Goal: Check status: Check status

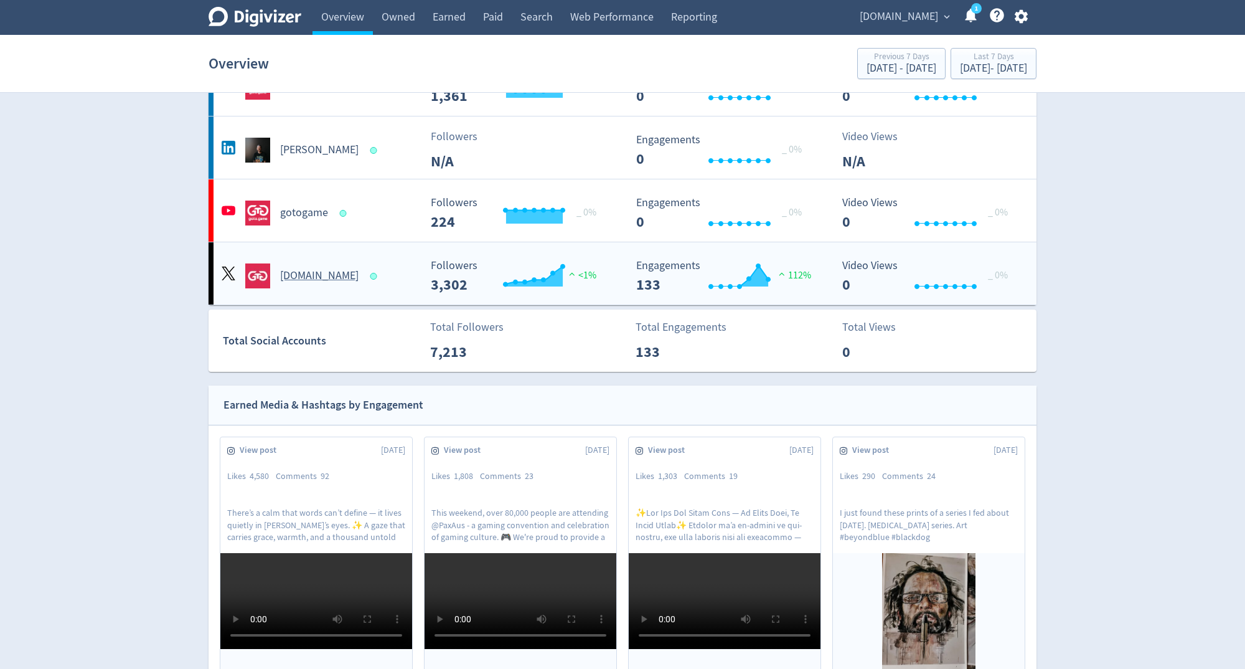
scroll to position [221, 0]
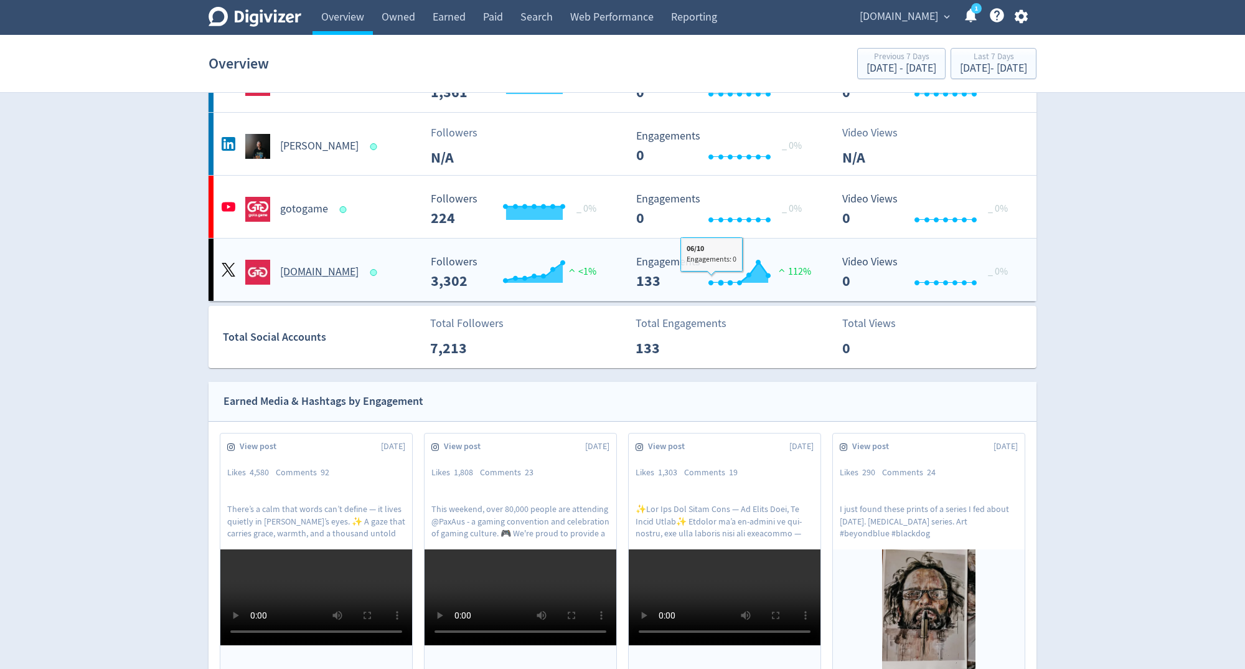
click at [662, 262] on rect "\a Engagements\a 133\a" at bounding box center [723, 272] width 187 height 33
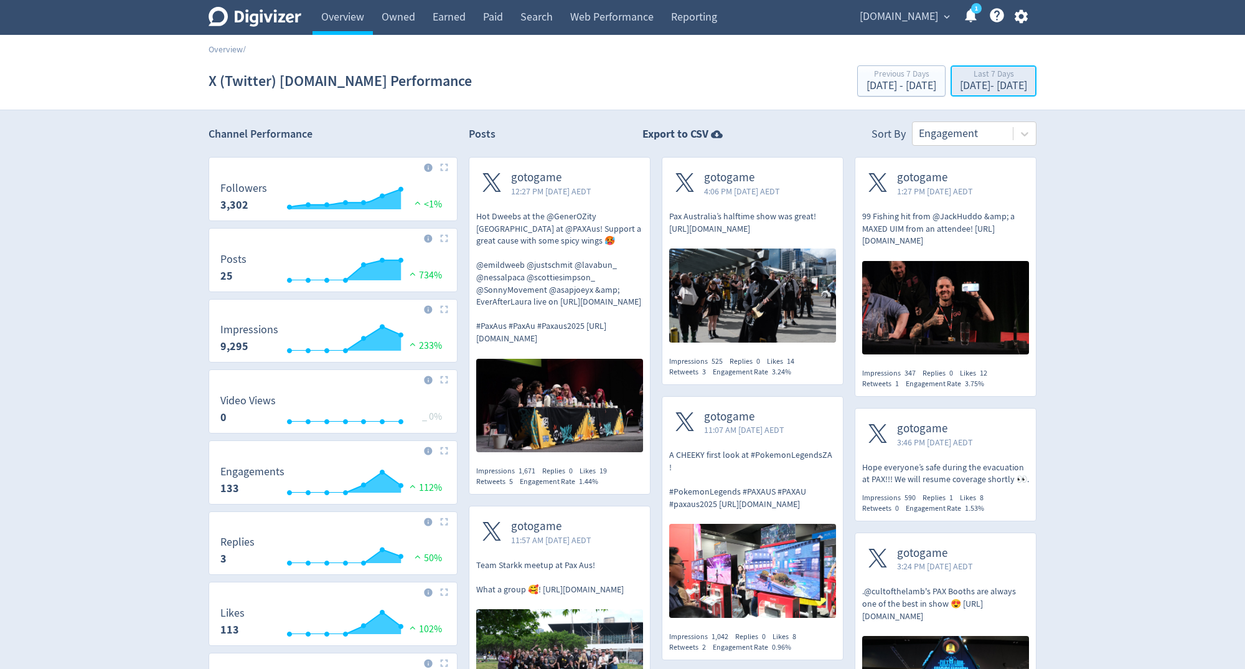
click at [960, 81] on div "[DATE] - [DATE]" at bounding box center [993, 85] width 67 height 11
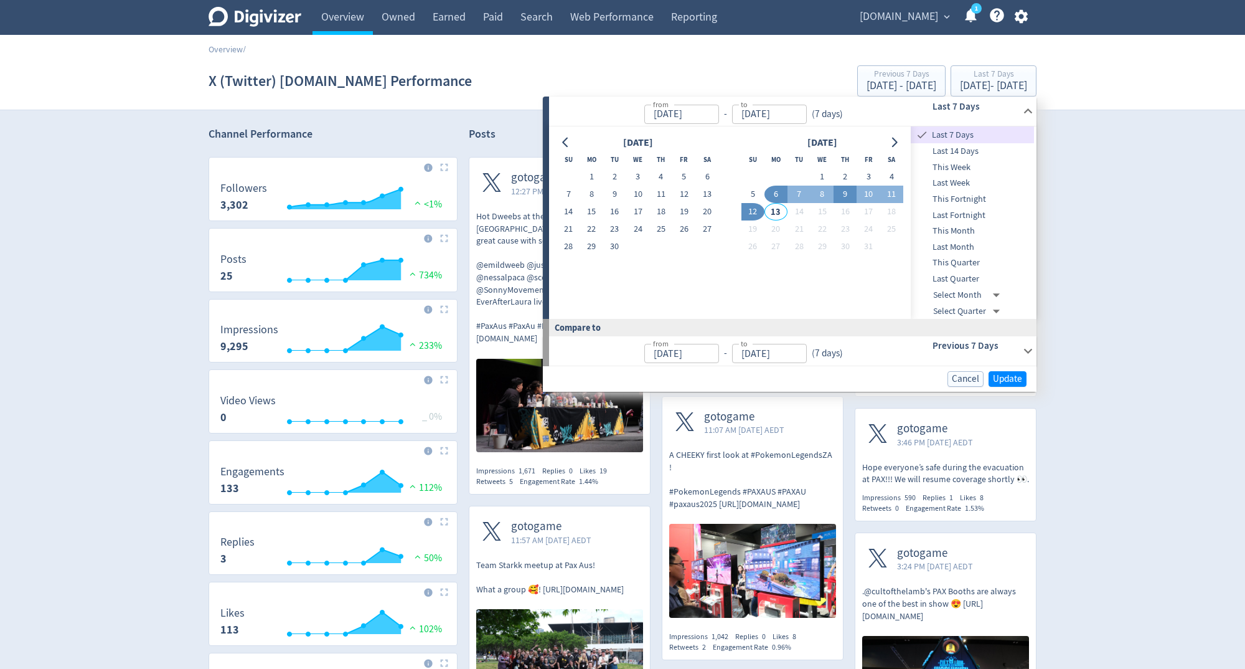
click at [839, 195] on button "9" at bounding box center [845, 194] width 23 height 17
type input "[DATE]"
click at [759, 214] on button "12" at bounding box center [753, 211] width 23 height 17
type input "[DATE]"
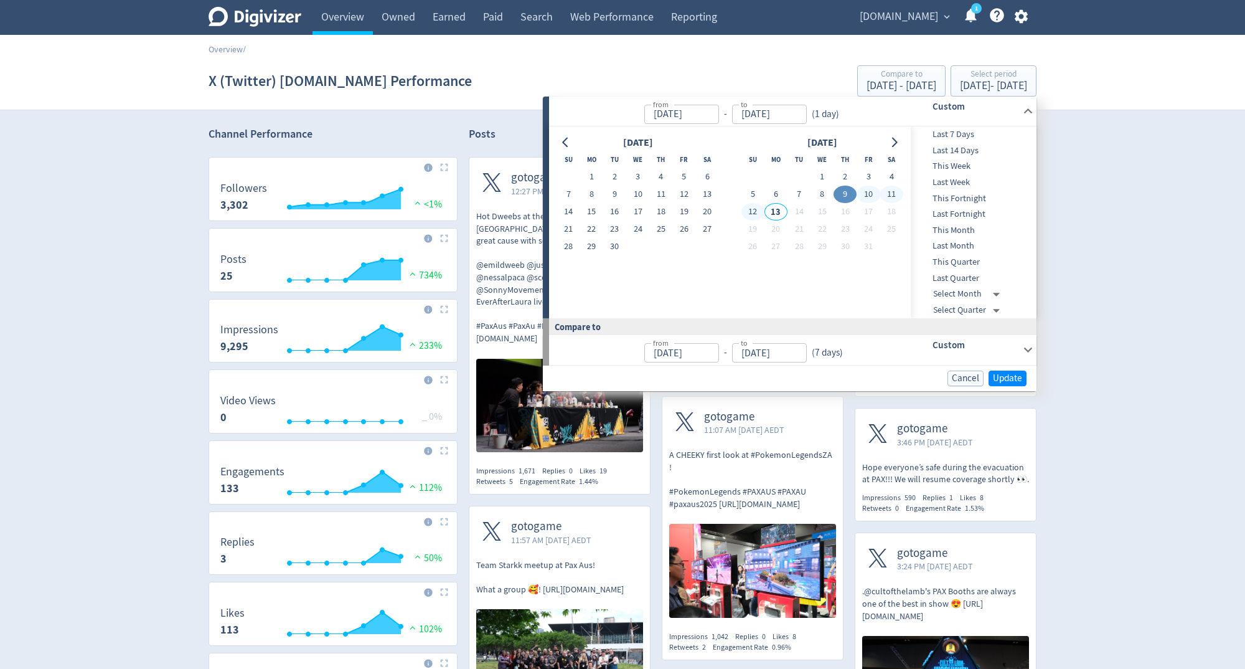
type input "[DATE]"
click at [1003, 376] on span "Update" at bounding box center [1007, 378] width 29 height 9
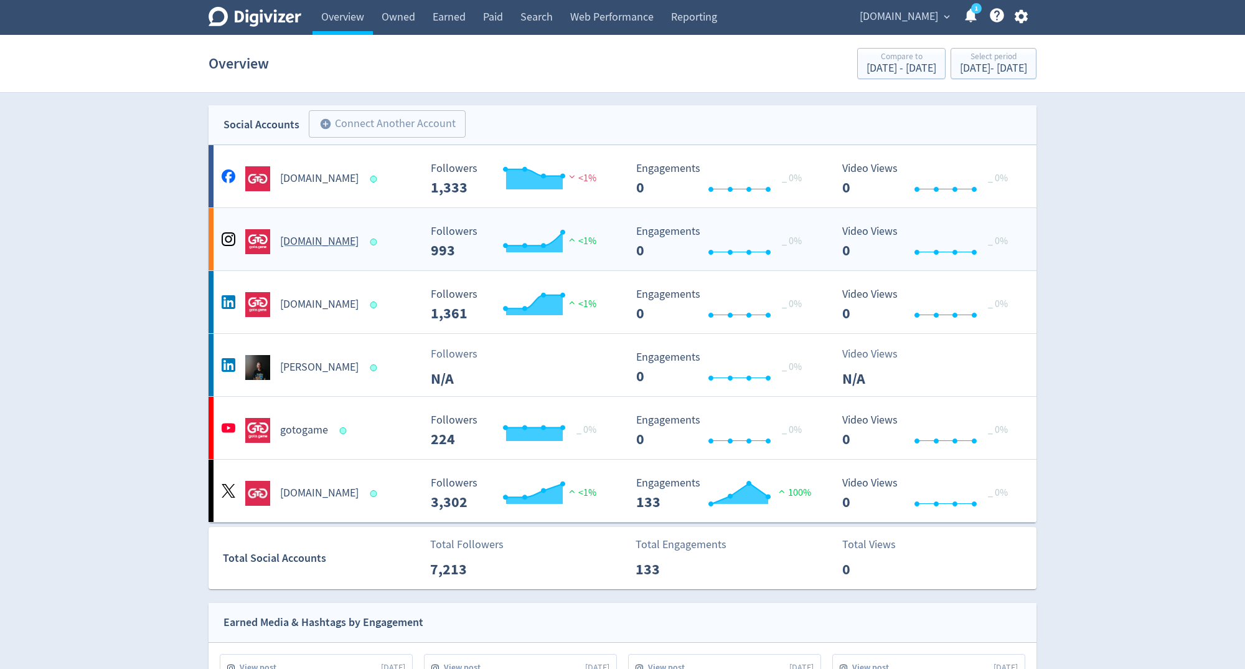
click at [306, 245] on h5 "[DOMAIN_NAME]" at bounding box center [319, 241] width 78 height 15
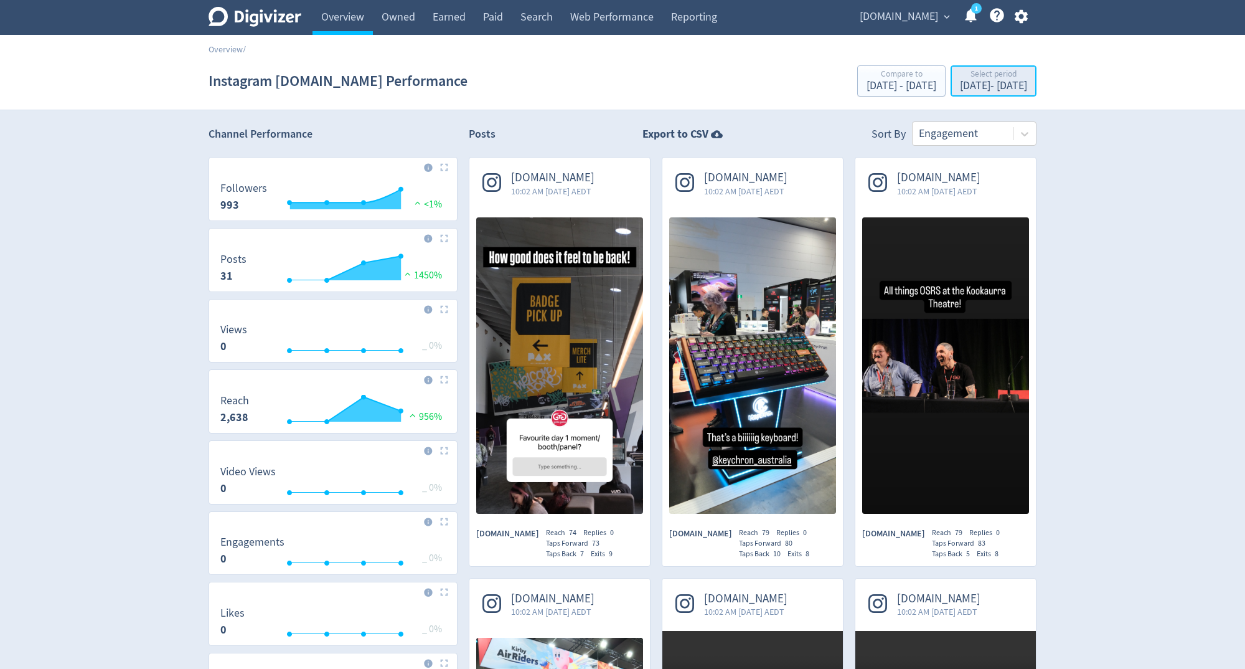
click at [960, 83] on div "[DATE] - [DATE]" at bounding box center [993, 85] width 67 height 11
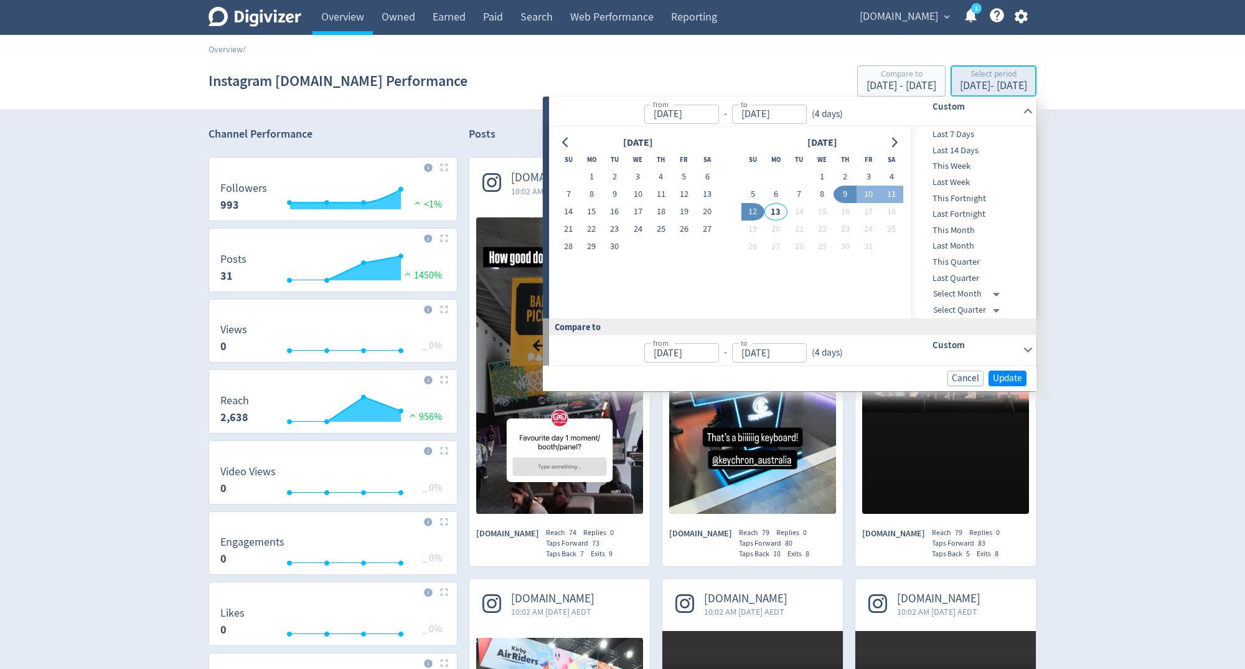
type input "[DATE]"
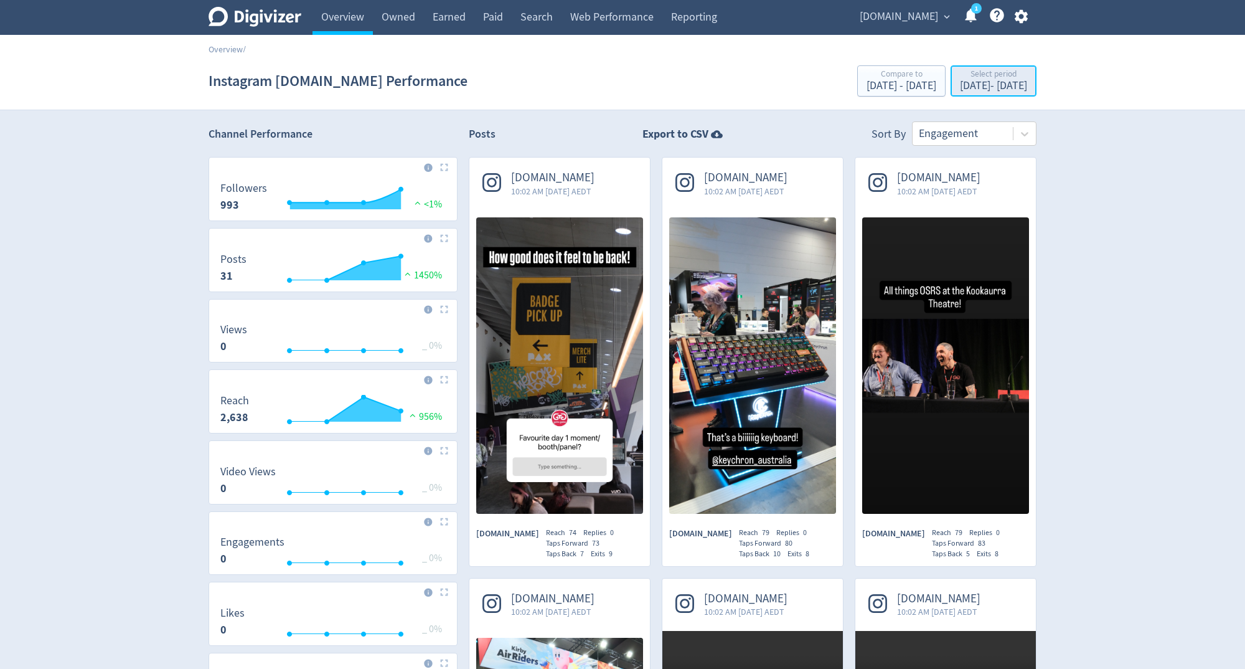
click at [993, 88] on div "[DATE] - [DATE]" at bounding box center [993, 85] width 67 height 11
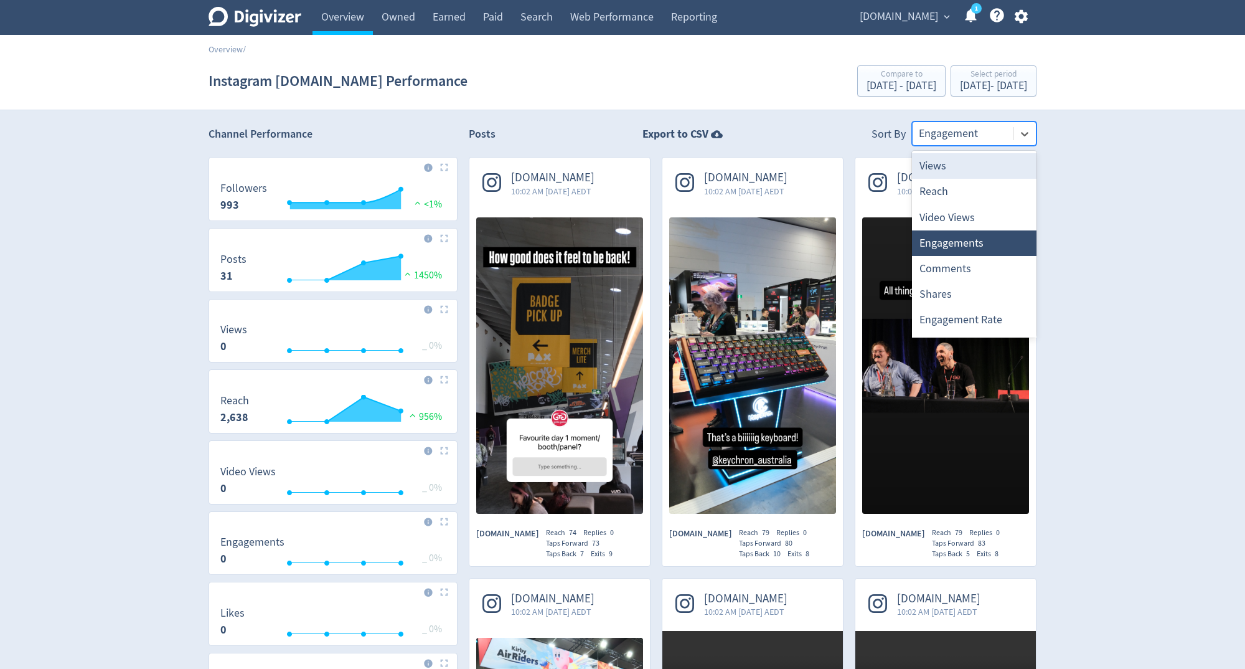
click at [1004, 141] on div at bounding box center [963, 134] width 88 height 18
click at [975, 184] on div "Reach" at bounding box center [974, 192] width 125 height 26
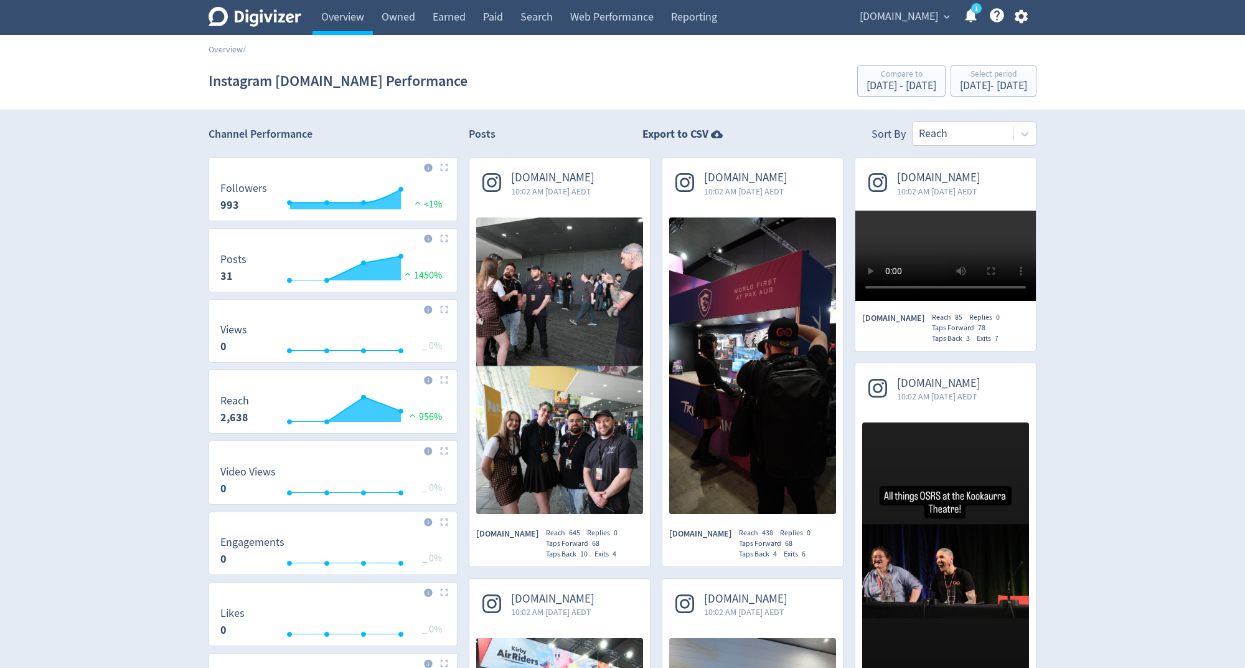
click at [935, 19] on span "[DOMAIN_NAME]" at bounding box center [899, 17] width 78 height 20
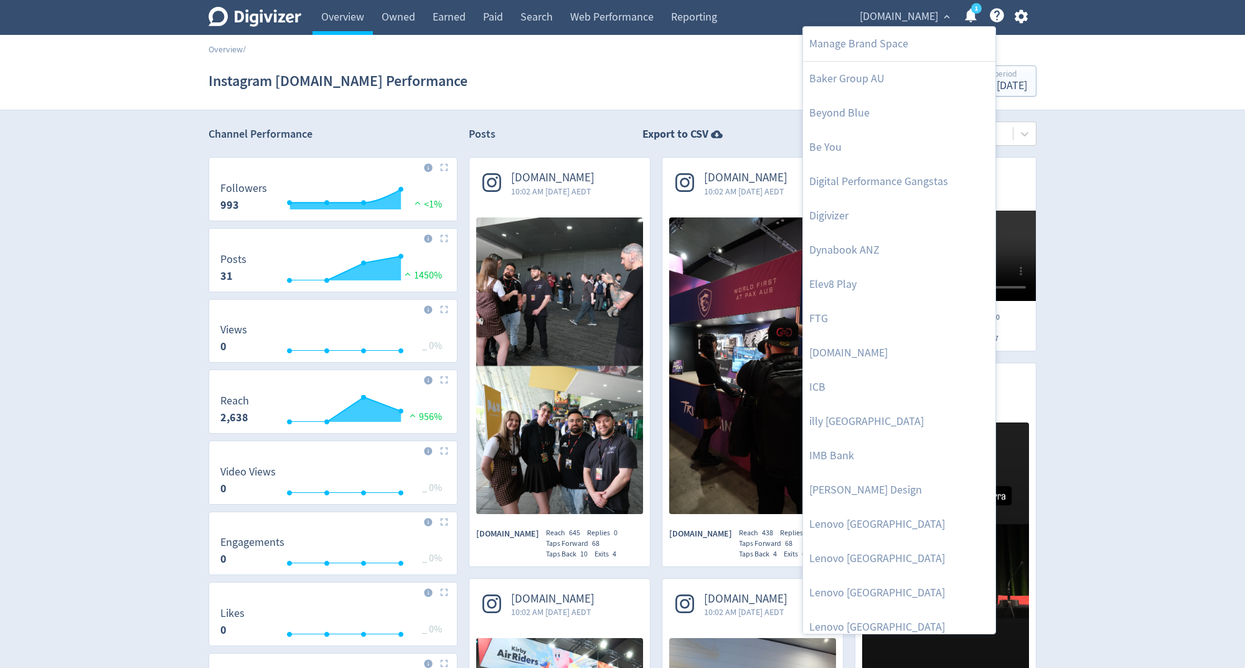
click at [756, 65] on div at bounding box center [622, 334] width 1245 height 668
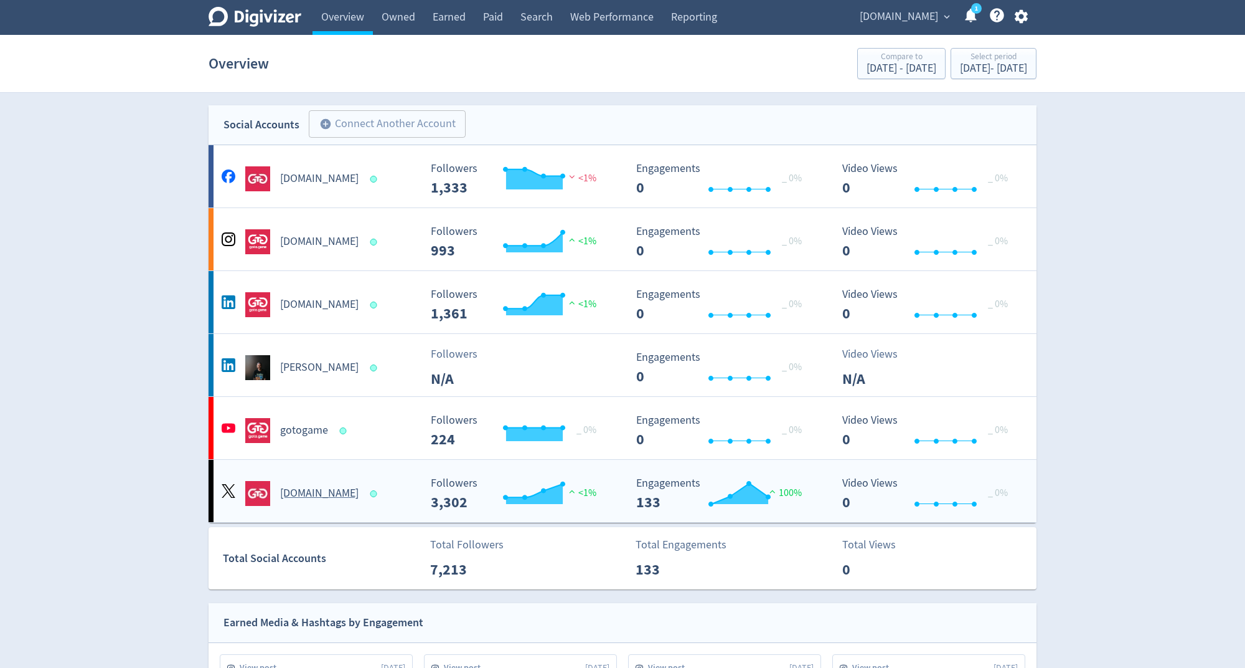
click at [380, 485] on div "[DOMAIN_NAME]" at bounding box center [319, 493] width 201 height 25
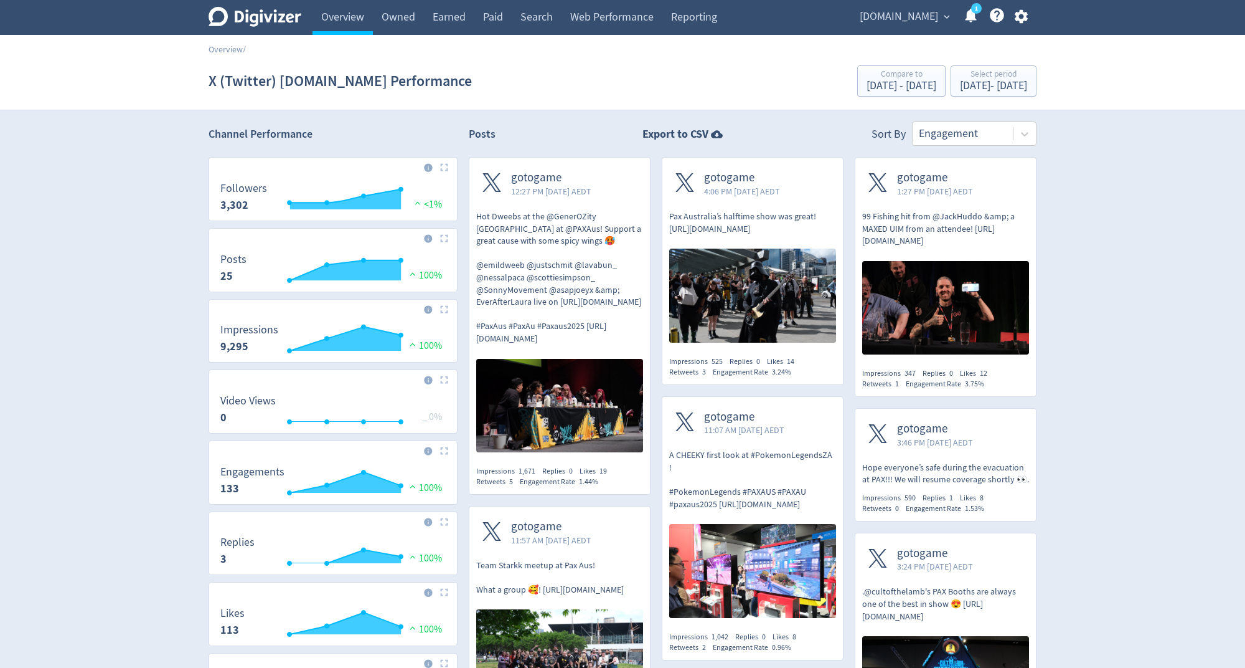
click at [927, 58] on section "X (Twitter) [DOMAIN_NAME] Performance Compare to [DATE] - [DATE] Select period …" at bounding box center [622, 81] width 1245 height 58
click at [923, 17] on span "[DOMAIN_NAME]" at bounding box center [899, 17] width 78 height 20
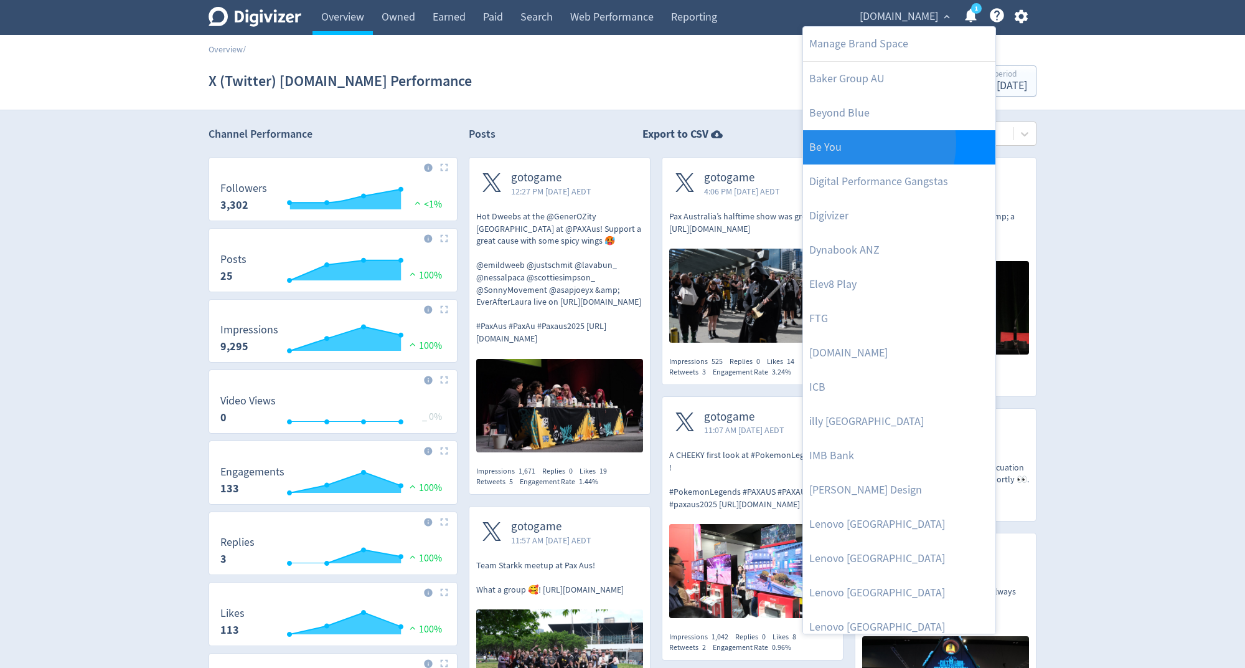
click at [853, 142] on link "Be You" at bounding box center [899, 147] width 192 height 34
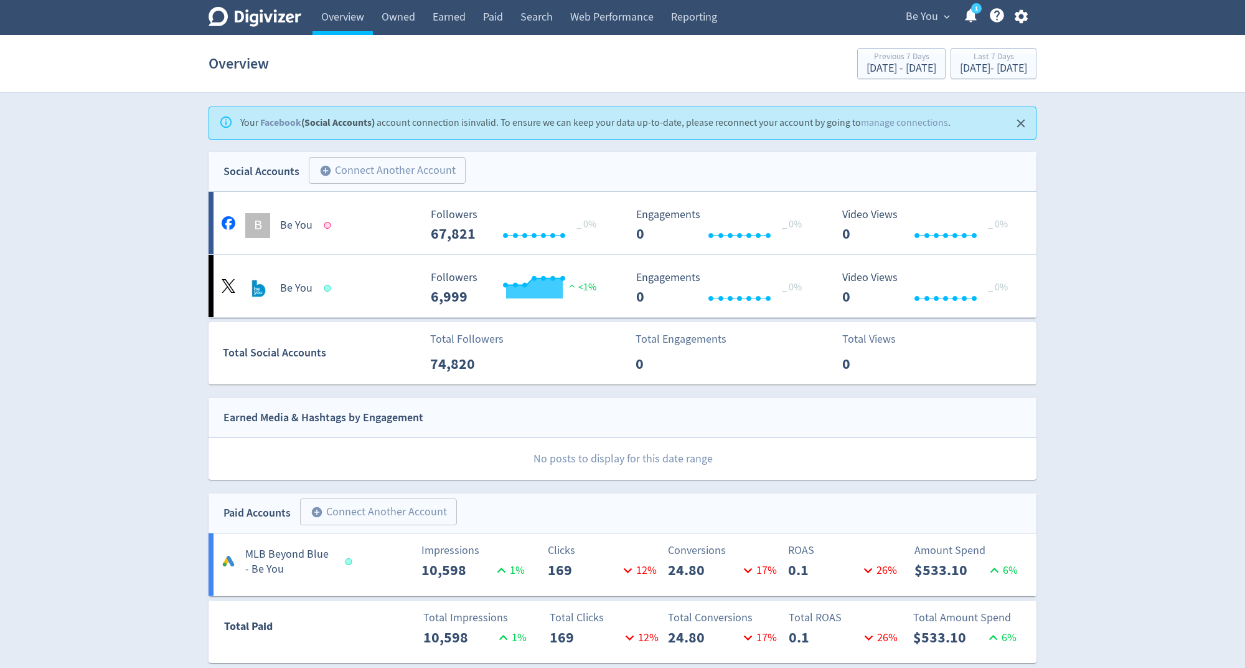
click at [935, 21] on span "Be You" at bounding box center [922, 17] width 32 height 20
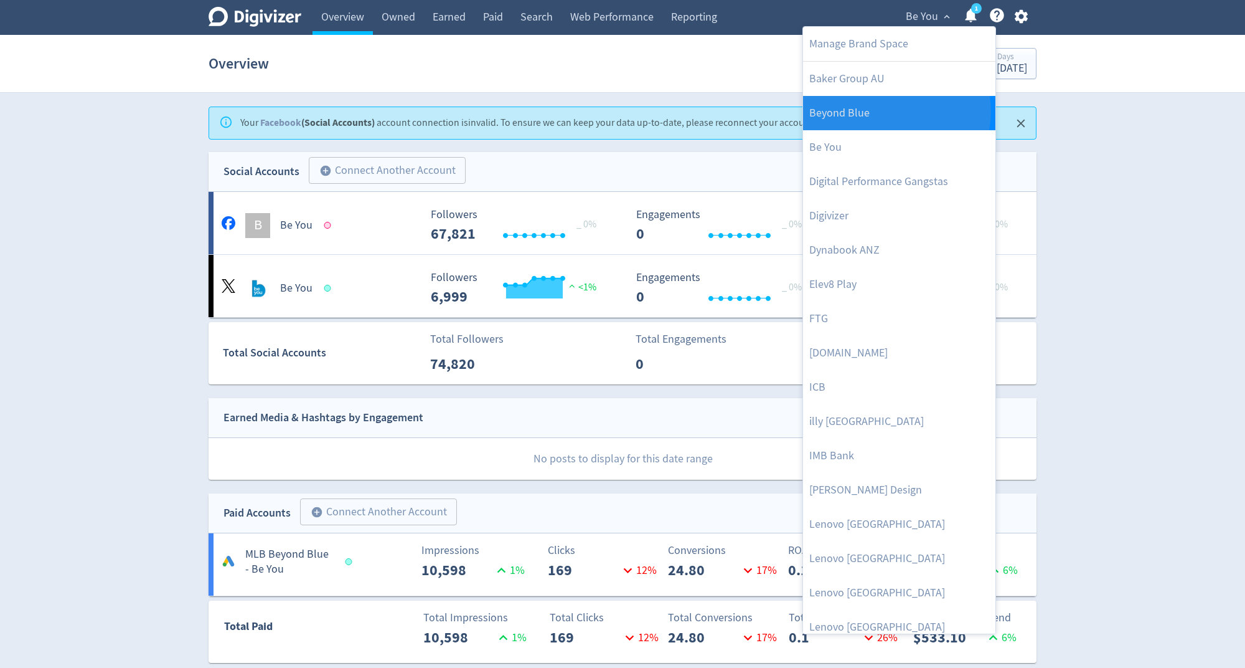
click at [896, 111] on link "Beyond Blue" at bounding box center [899, 113] width 192 height 34
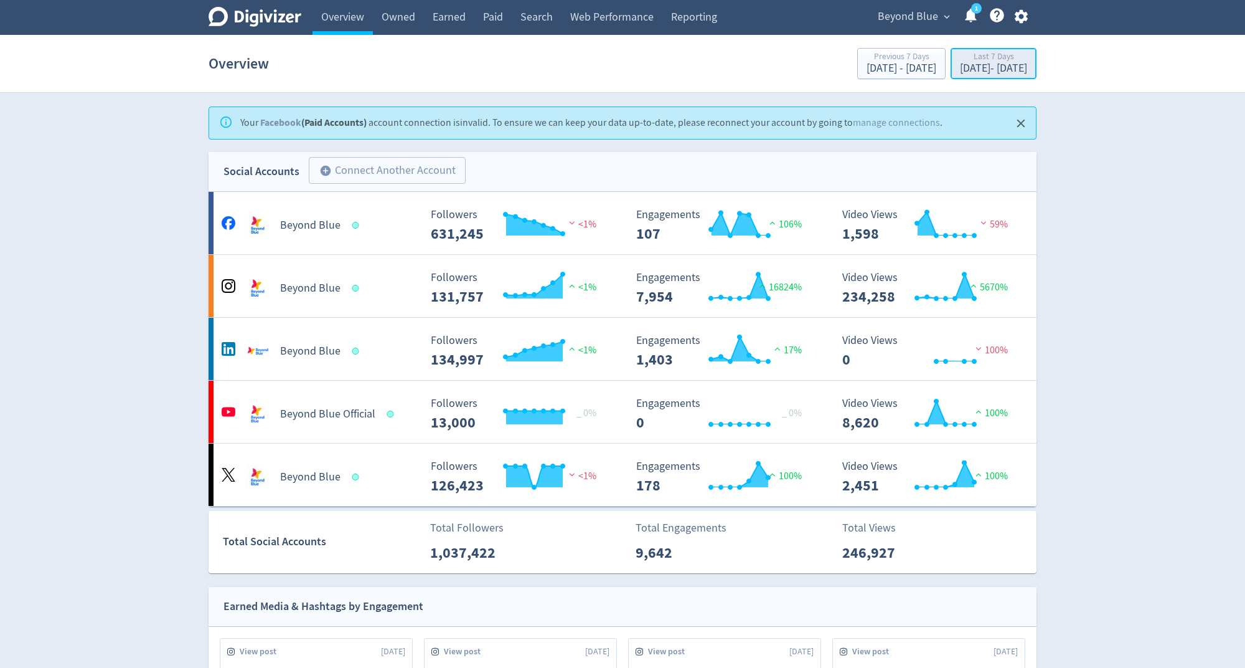
click at [951, 49] on button "Last 7 Days [DATE] - [DATE]" at bounding box center [994, 63] width 86 height 31
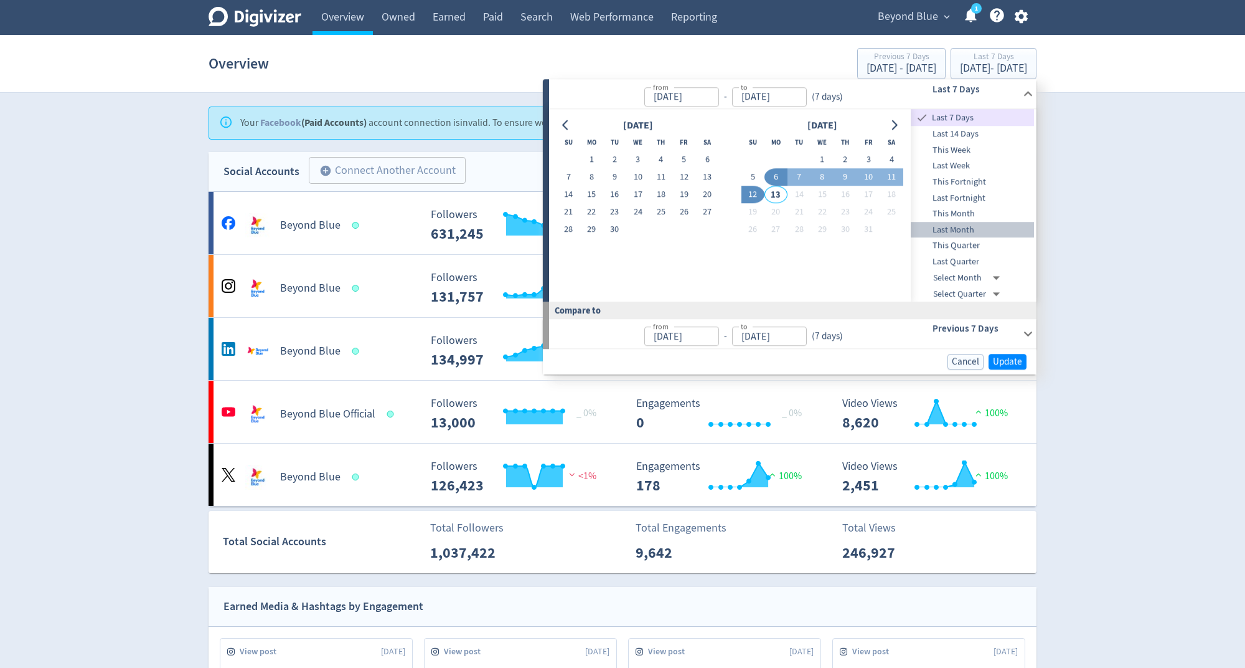
click at [979, 233] on span "Last Month" at bounding box center [972, 230] width 123 height 14
type input "[DATE]"
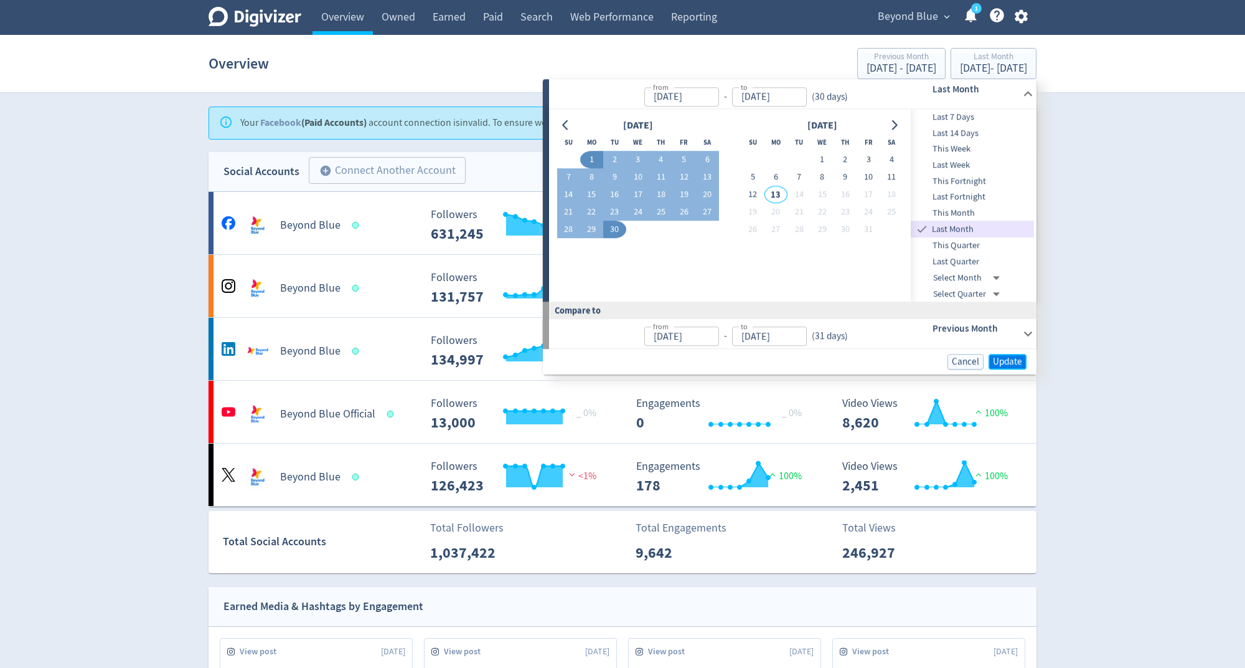
click at [1004, 354] on button "Update" at bounding box center [1008, 362] width 38 height 16
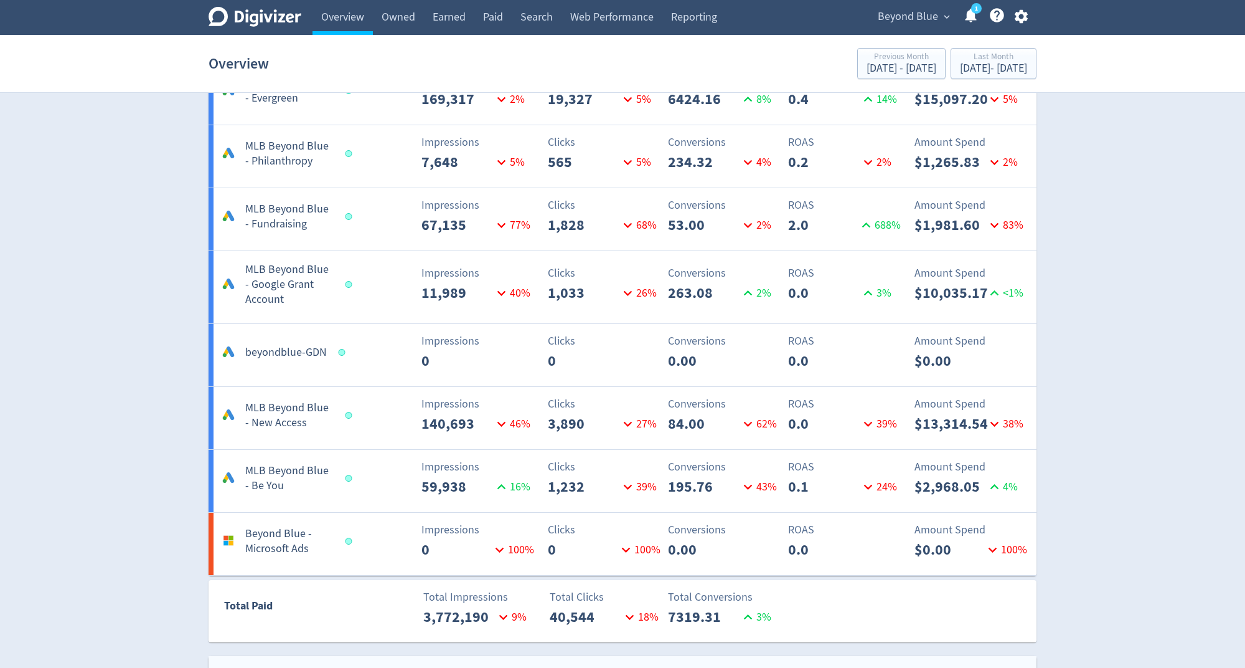
scroll to position [1999, 0]
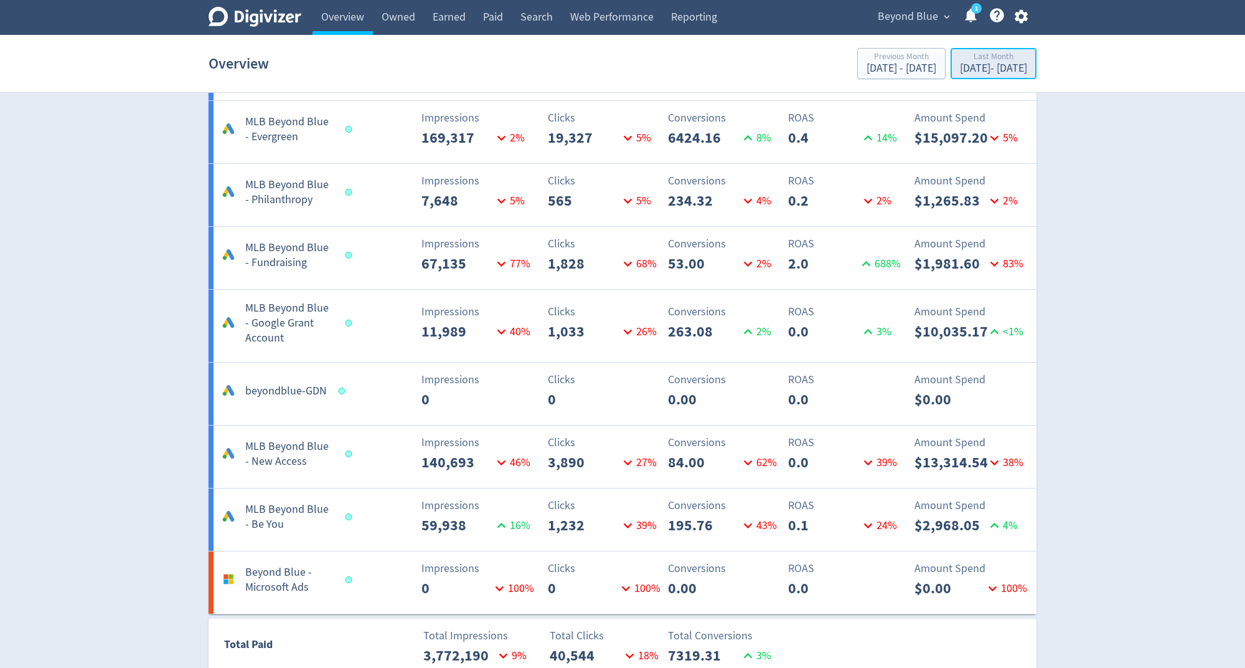
click at [979, 65] on div "[DATE] - [DATE]" at bounding box center [993, 68] width 67 height 11
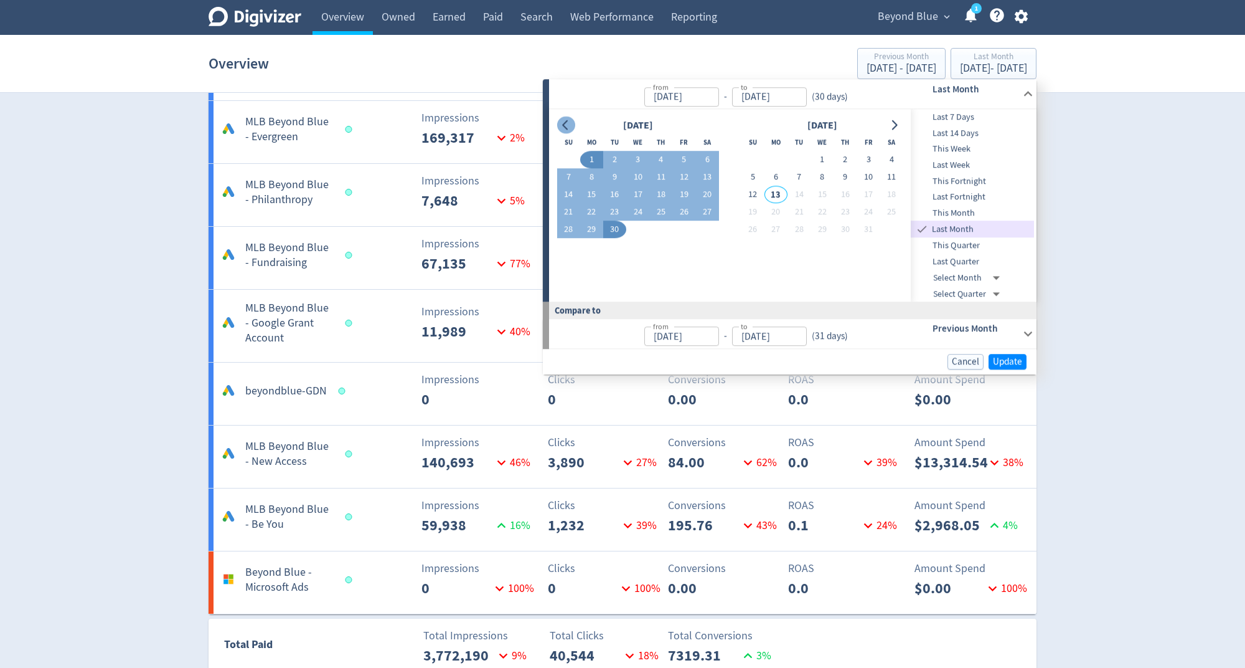
click at [574, 124] on button "Go to previous month" at bounding box center [566, 124] width 18 height 17
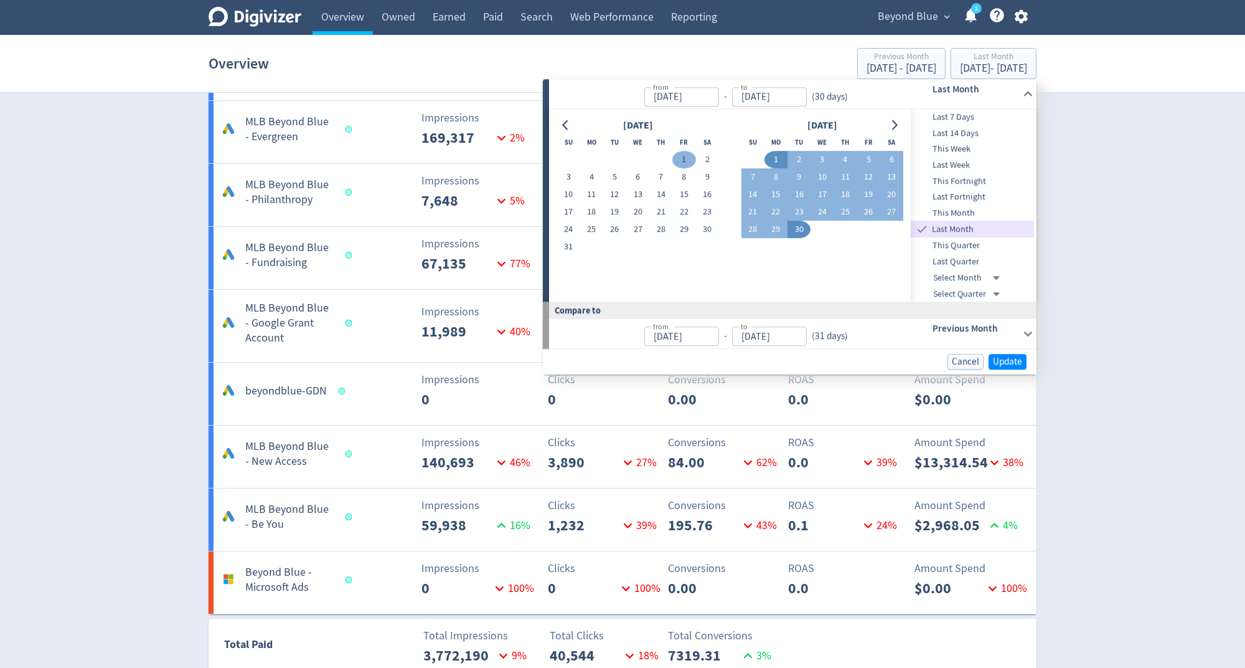
click at [688, 162] on button "1" at bounding box center [684, 159] width 23 height 17
type input "[DATE]"
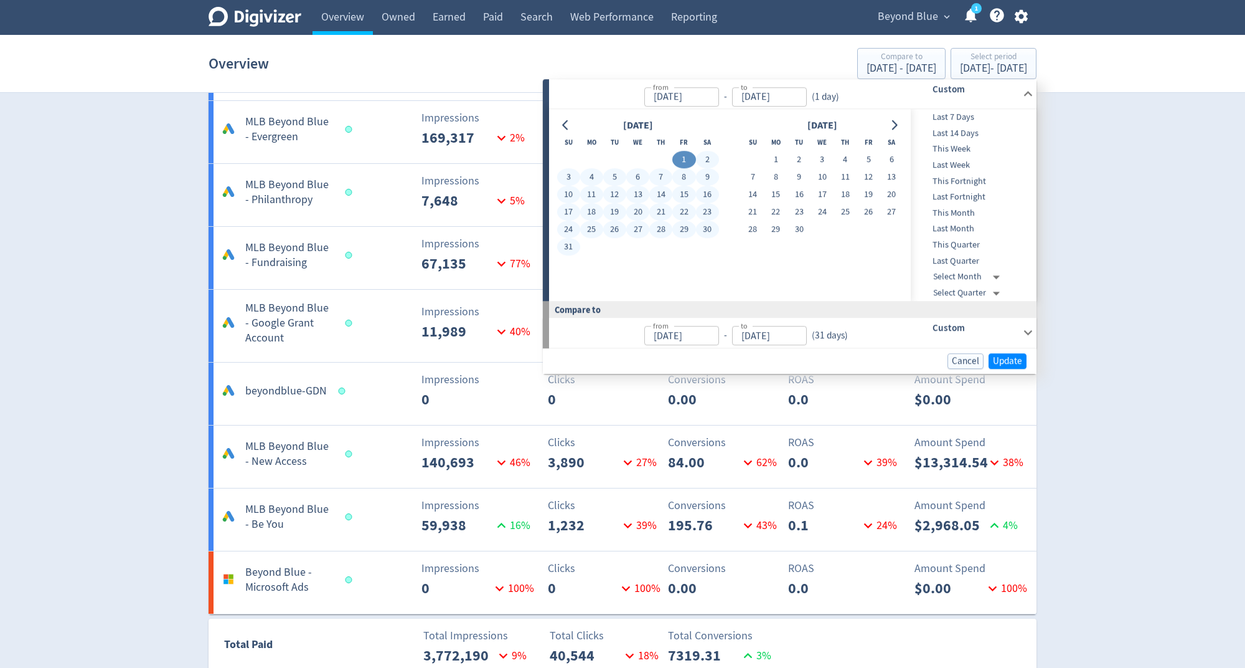
click at [574, 253] on button "31" at bounding box center [568, 247] width 23 height 17
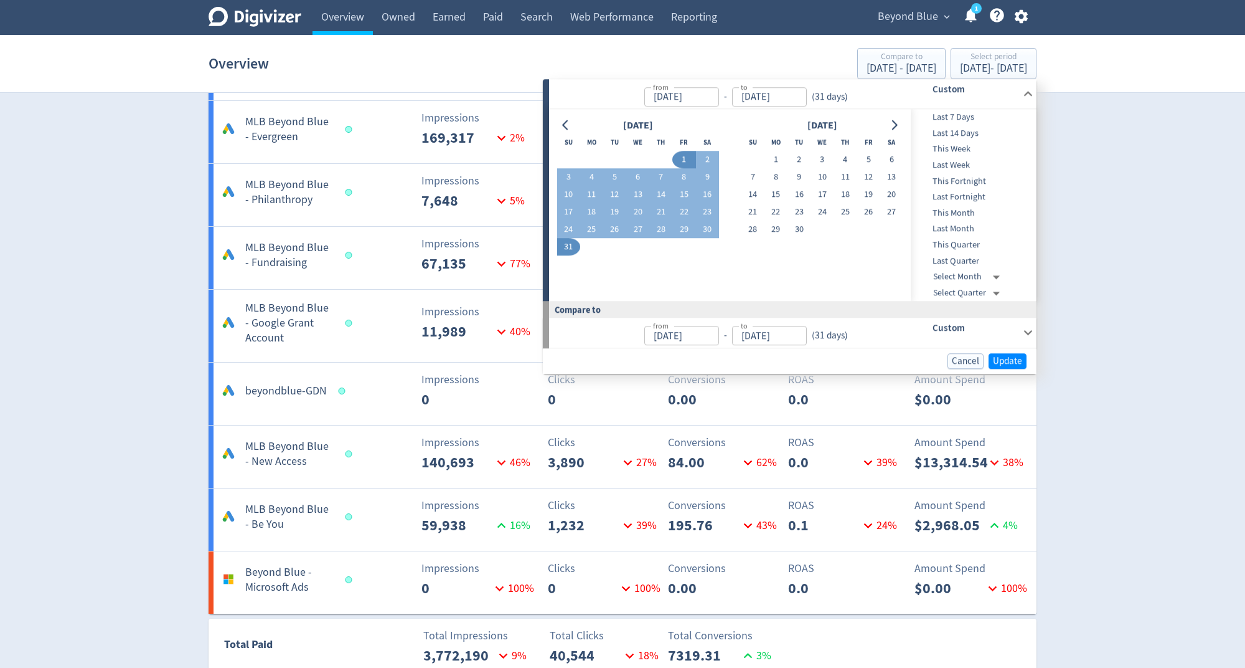
type input "[DATE]"
click at [1005, 356] on span "Update" at bounding box center [1007, 360] width 29 height 9
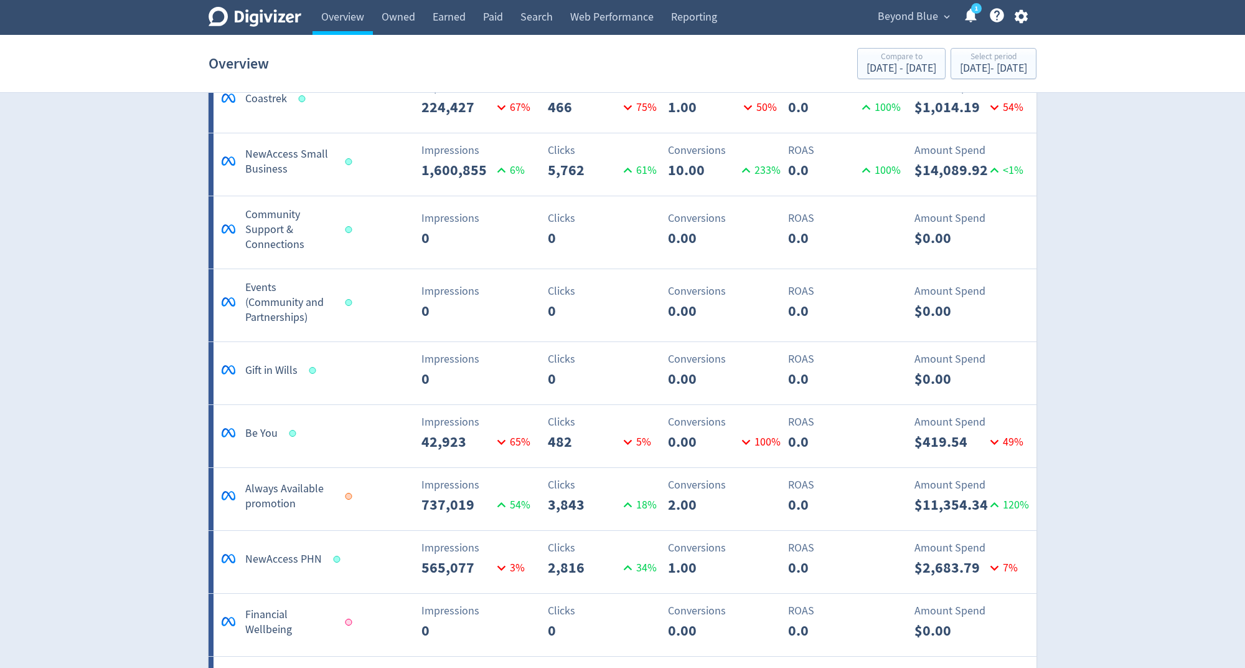
scroll to position [723, 0]
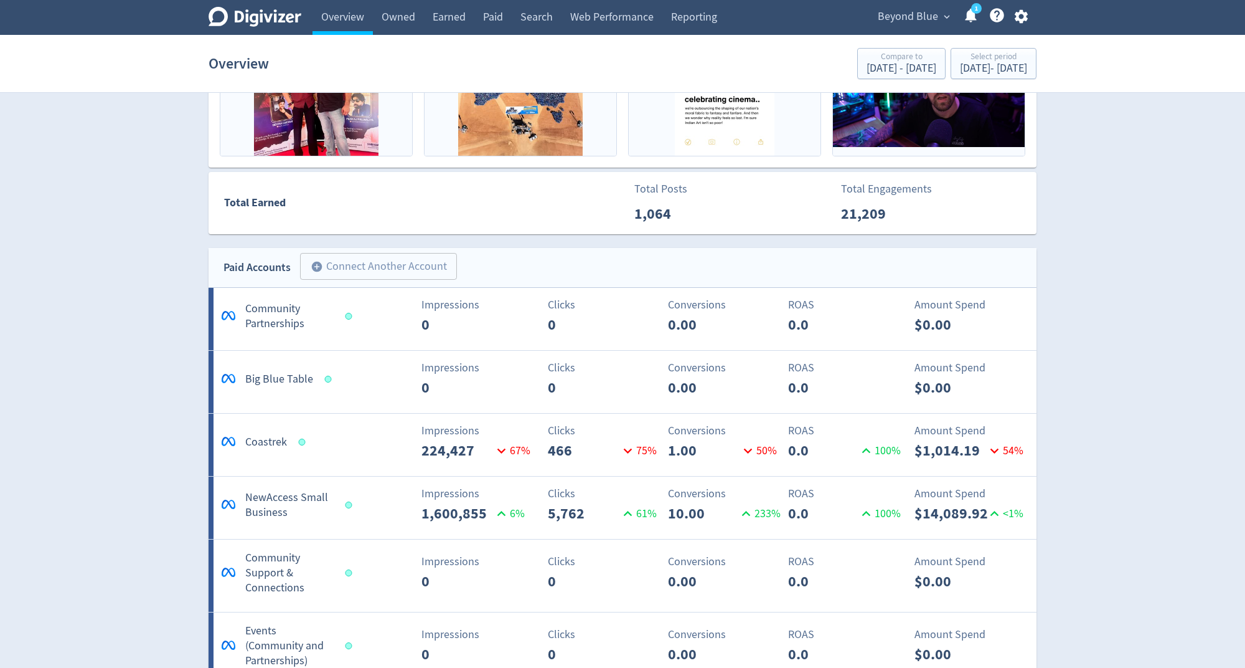
click at [902, 35] on section "Overview Compare to [DATE] - [DATE] Select period [DATE] - [DATE]" at bounding box center [622, 64] width 1245 height 58
click at [902, 27] on div "Beyond Blue expand_more 1 Help Center - Searchable support on using Digivizer" at bounding box center [950, 17] width 173 height 35
click at [905, 15] on span "Beyond Blue" at bounding box center [908, 17] width 60 height 20
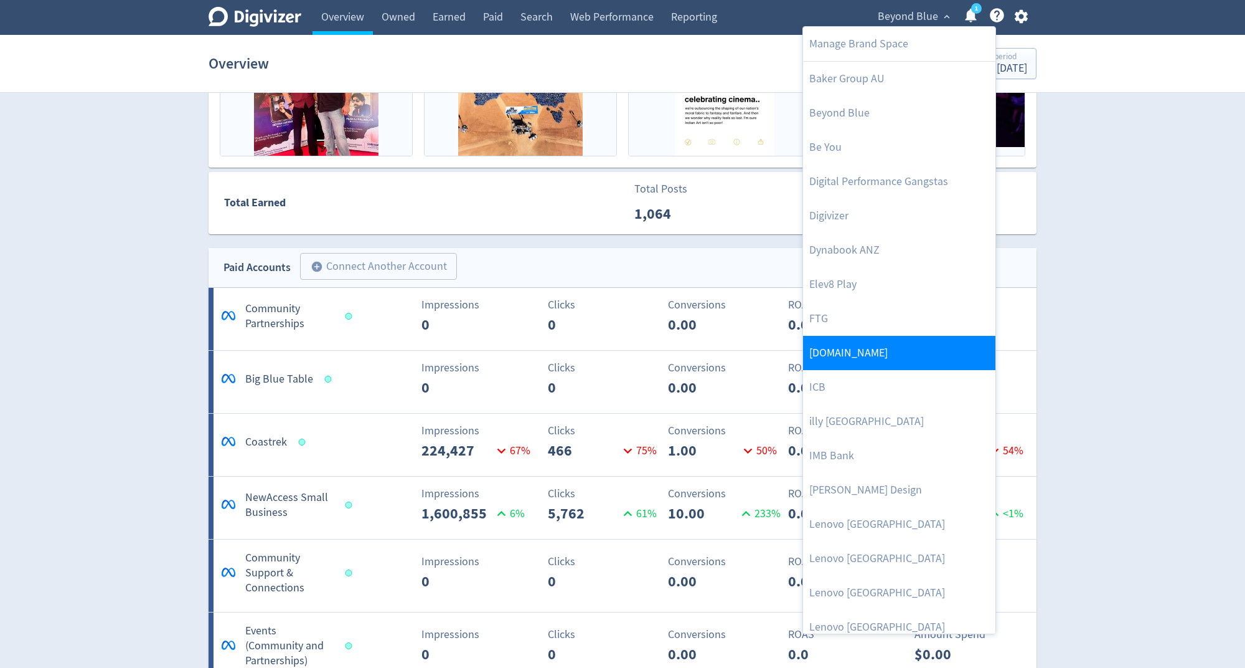
click at [847, 359] on link "[DOMAIN_NAME]" at bounding box center [899, 353] width 192 height 34
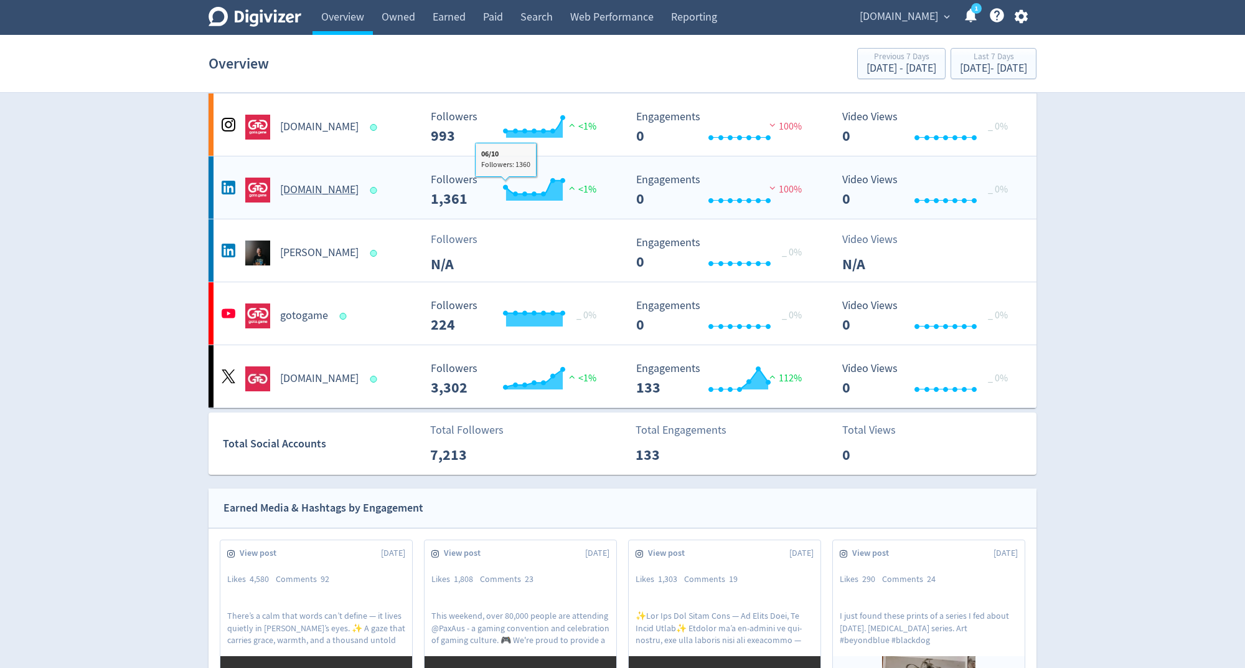
scroll to position [0, 0]
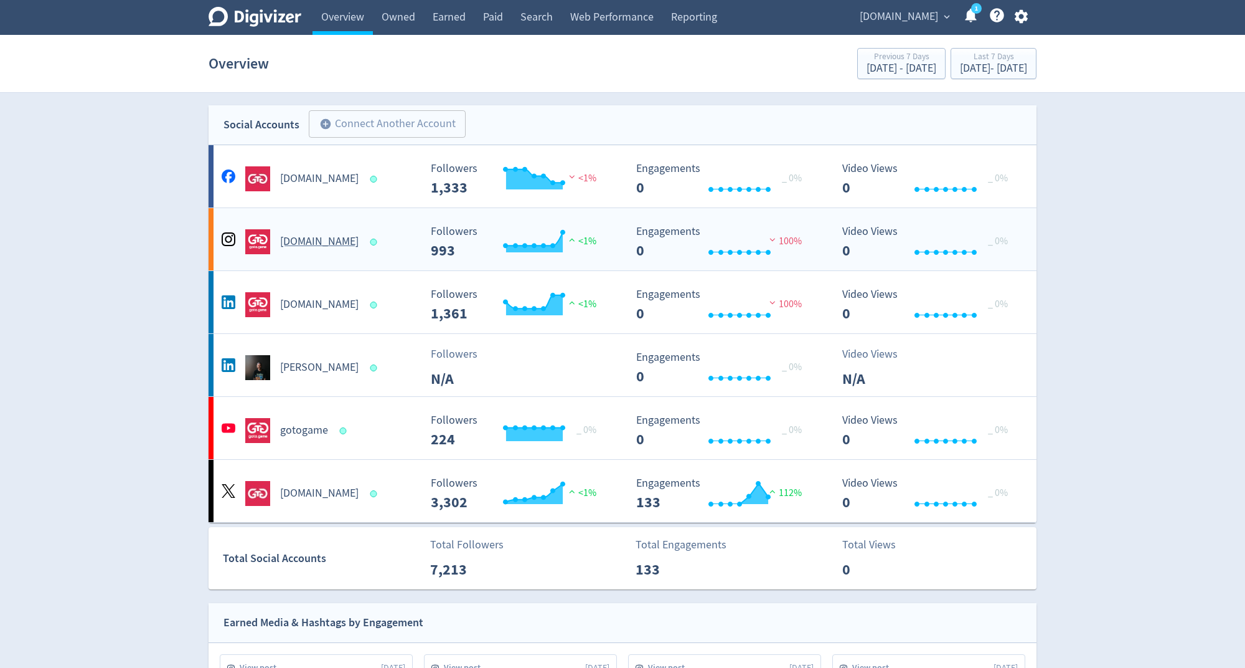
click at [366, 257] on div "[DOMAIN_NAME] Created with Highcharts 10.3.3 Followers 993 <1% Created with Hig…" at bounding box center [623, 239] width 828 height 62
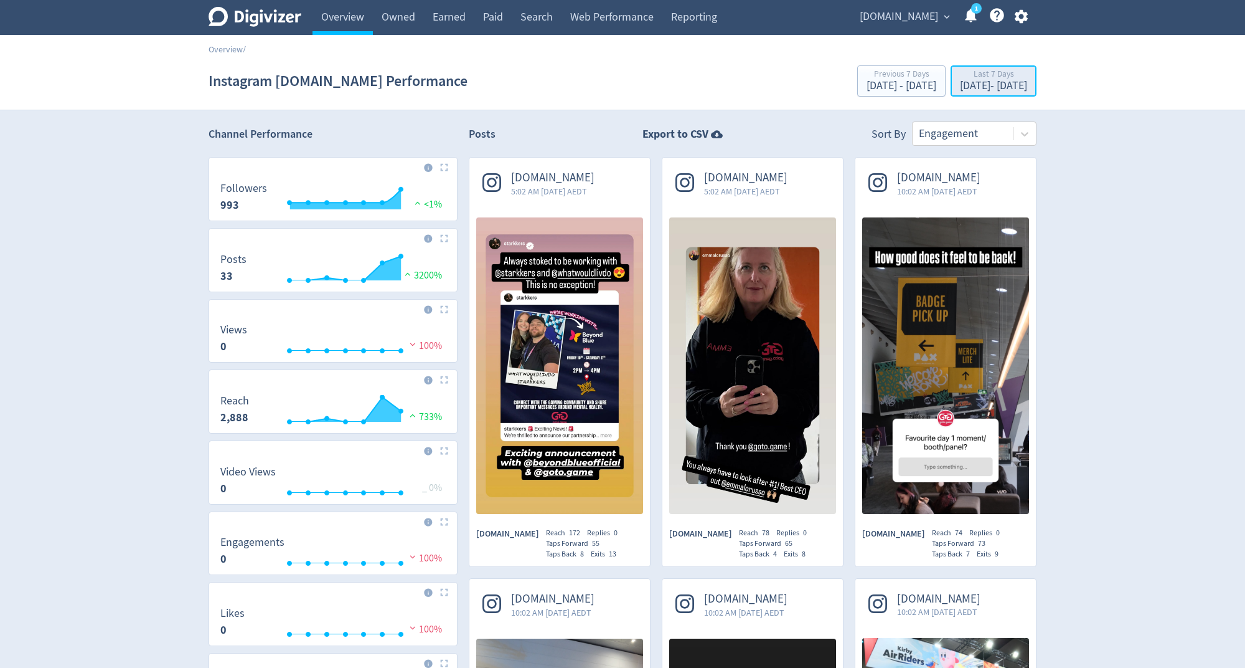
click at [960, 87] on div "[DATE] - [DATE]" at bounding box center [993, 85] width 67 height 11
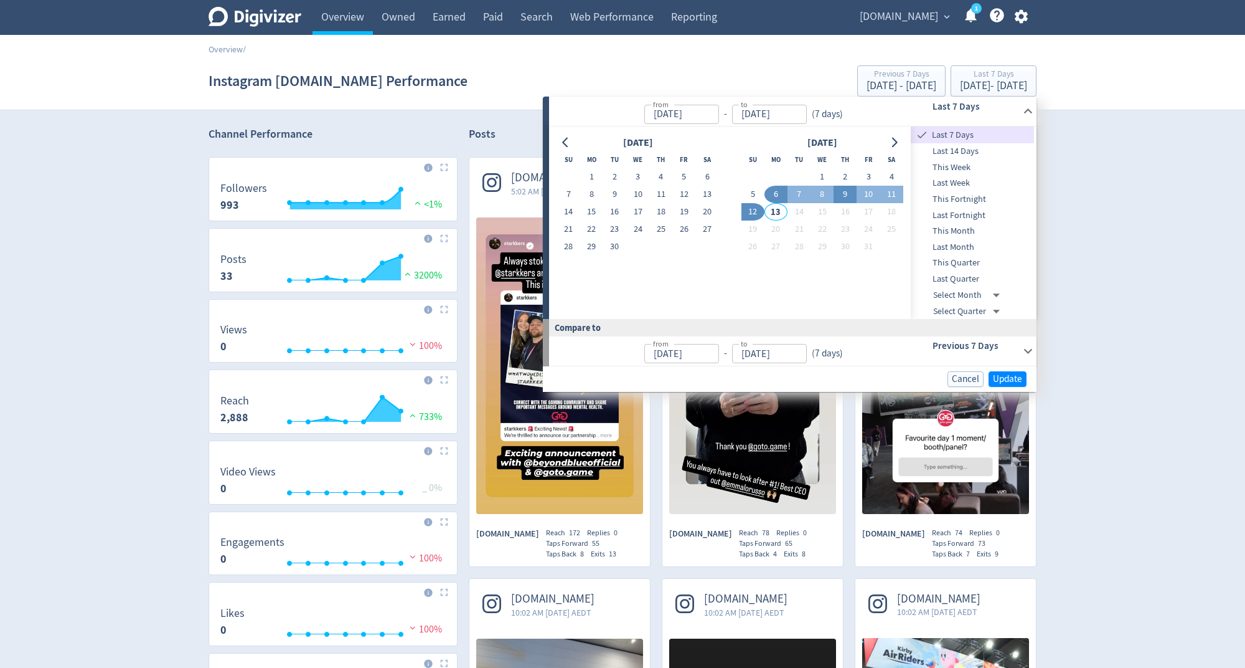
click at [849, 197] on button "9" at bounding box center [845, 194] width 23 height 17
type input "[DATE]"
click at [752, 215] on button "12" at bounding box center [753, 211] width 23 height 17
type input "[DATE]"
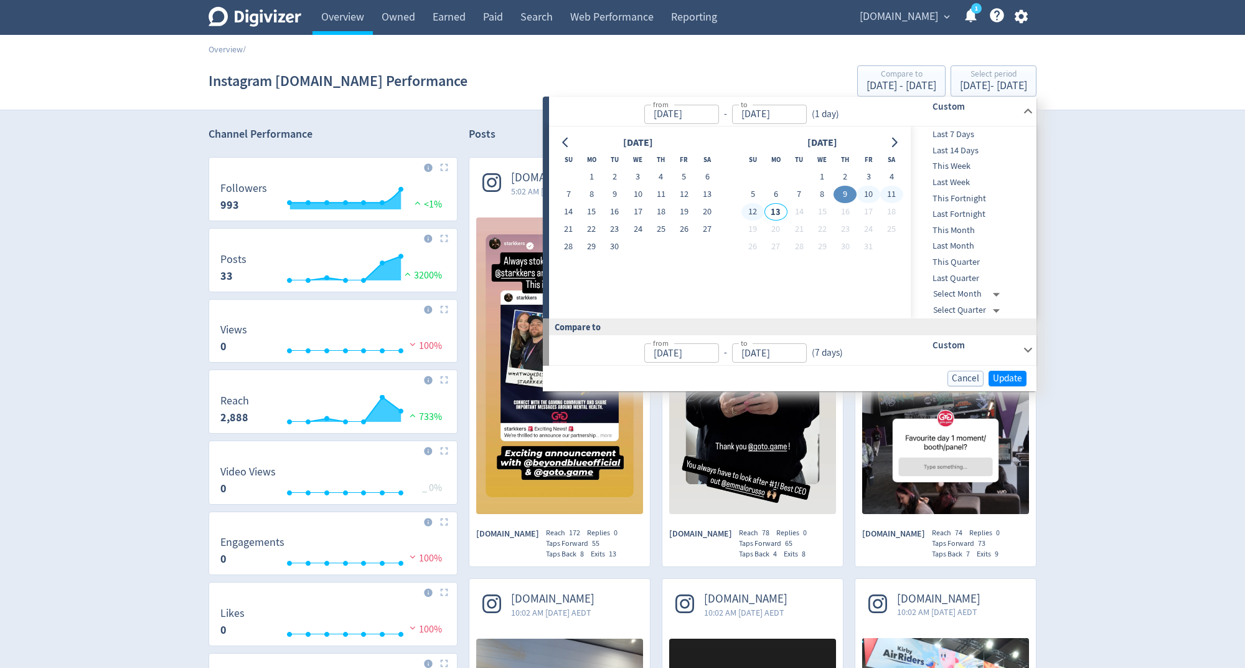
type input "[DATE]"
click at [1021, 374] on span "Update" at bounding box center [1007, 378] width 29 height 9
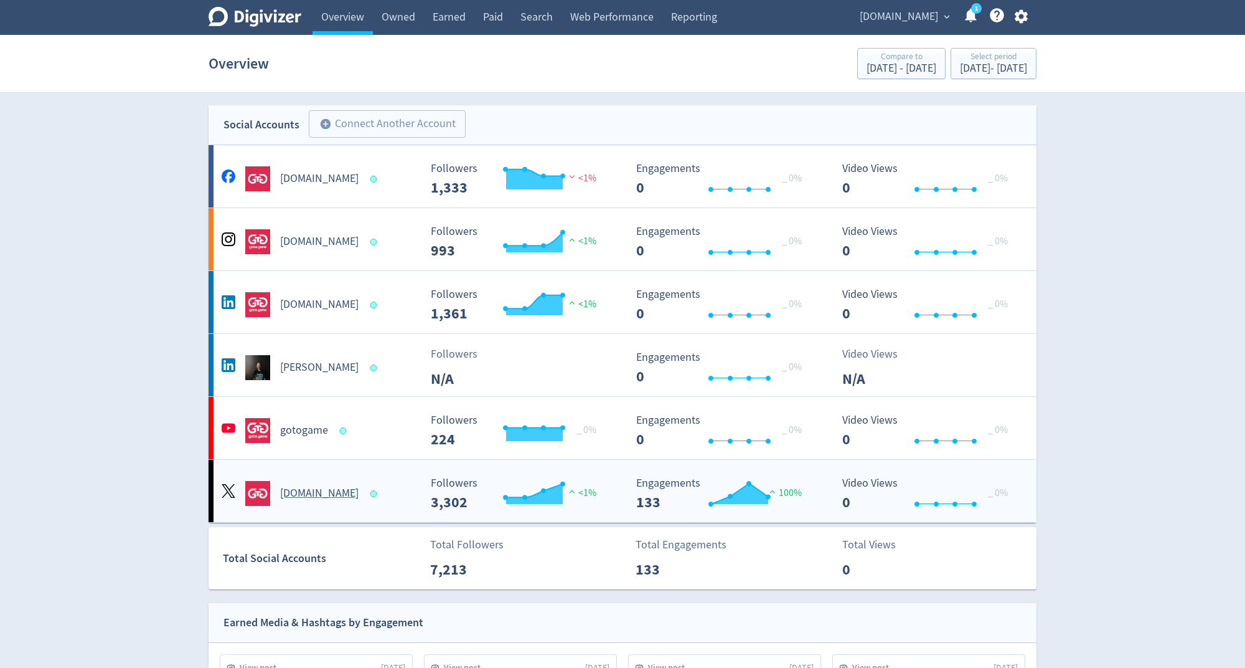
click at [361, 497] on div "[DOMAIN_NAME]" at bounding box center [319, 493] width 201 height 25
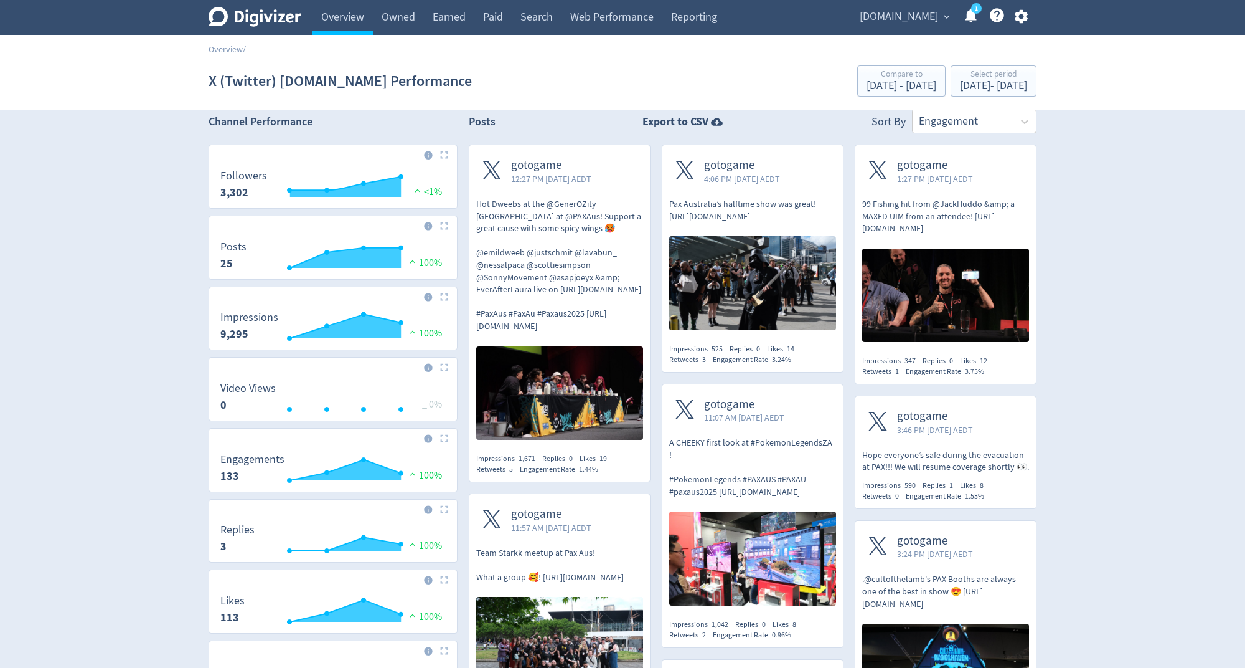
scroll to position [11, 0]
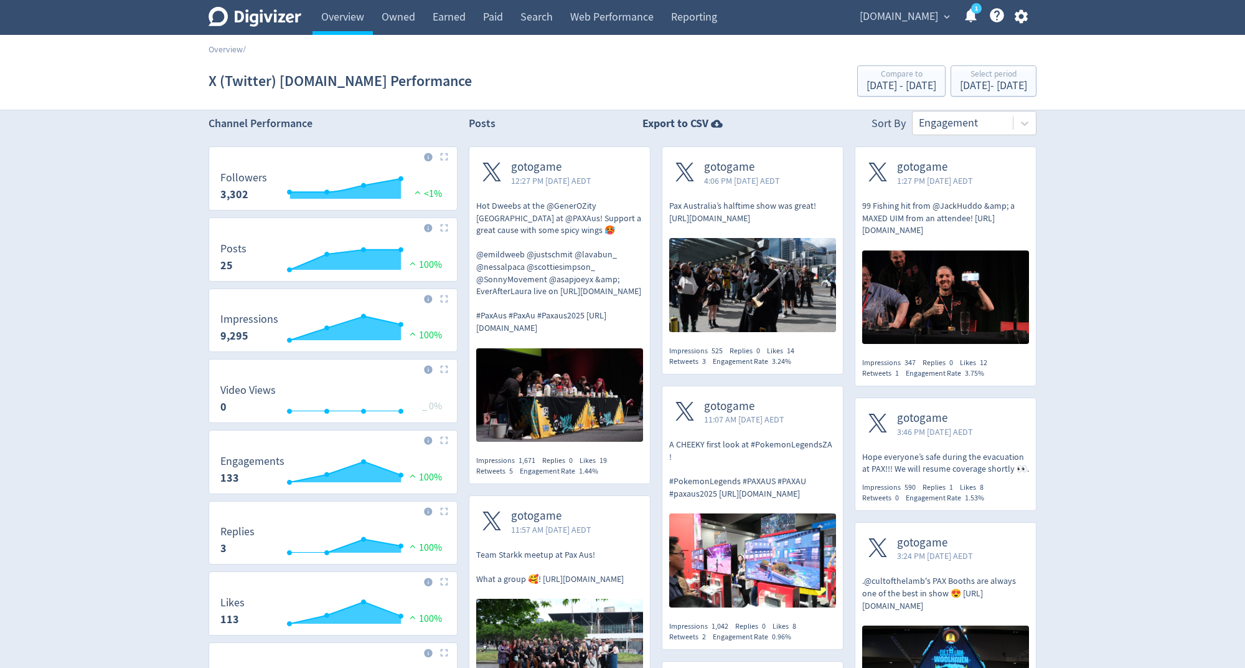
click at [973, 14] on link "1" at bounding box center [976, 8] width 11 height 11
click at [215, 11] on icon at bounding box center [255, 17] width 93 height 20
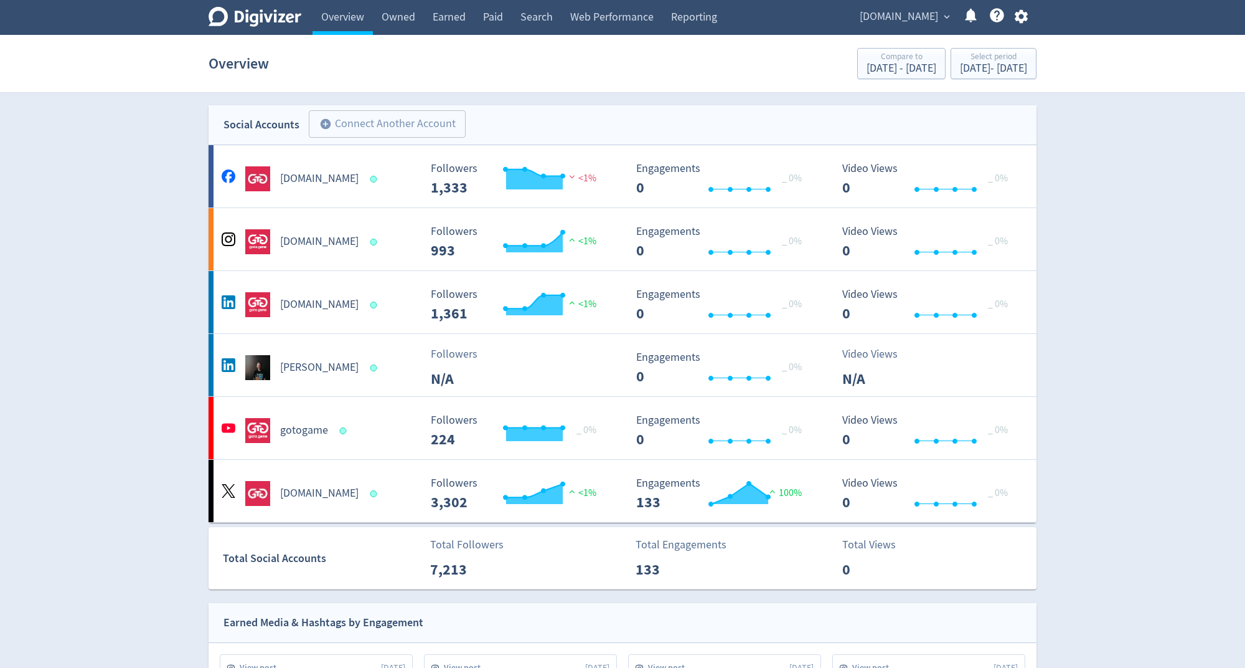
click at [272, 18] on icon "Digivizer Logo" at bounding box center [255, 17] width 93 height 20
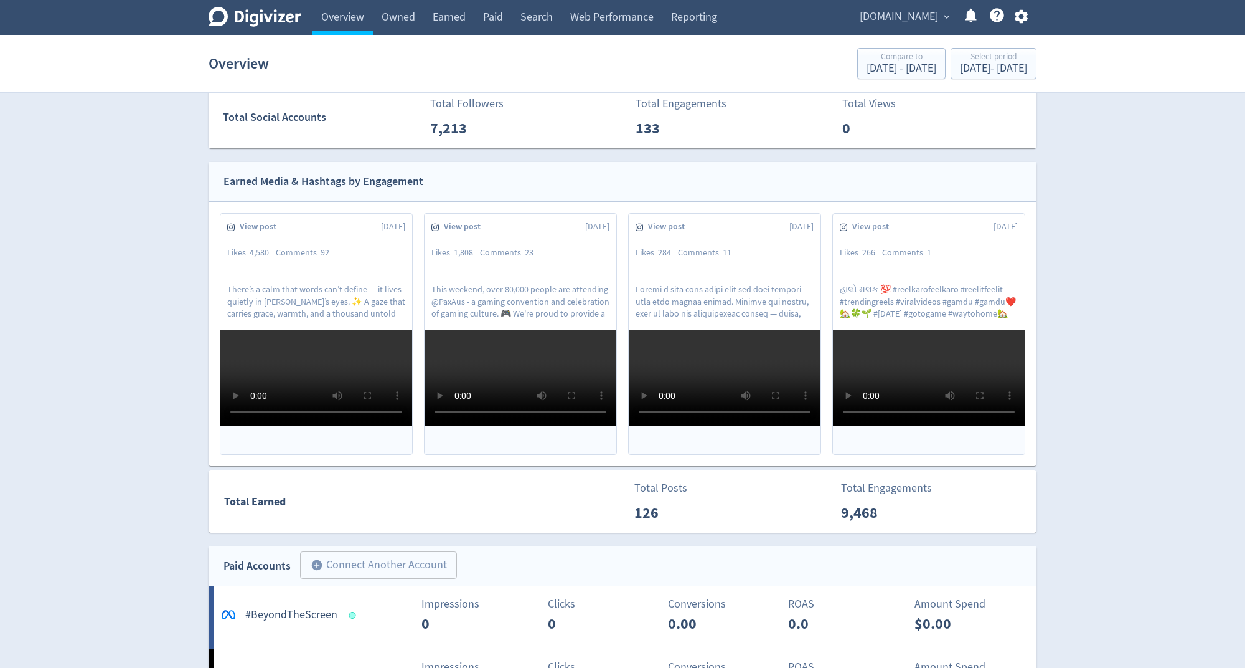
scroll to position [1095, 0]
